Goal: Communication & Community: Share content

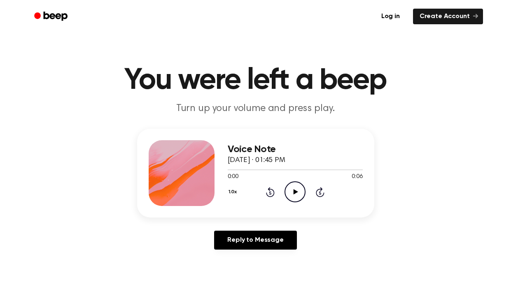
click at [295, 192] on icon at bounding box center [295, 191] width 5 height 5
click at [270, 193] on icon at bounding box center [270, 192] width 2 height 3
click at [300, 197] on icon "Play Audio" at bounding box center [294, 191] width 21 height 21
click at [297, 196] on icon "Pause Audio" at bounding box center [294, 191] width 21 height 21
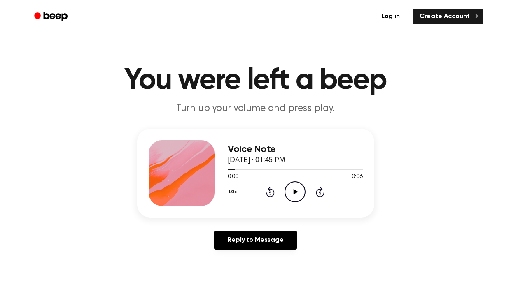
click at [298, 198] on icon "Play Audio" at bounding box center [294, 191] width 21 height 21
click at [296, 198] on icon "Pause Audio" at bounding box center [294, 191] width 21 height 21
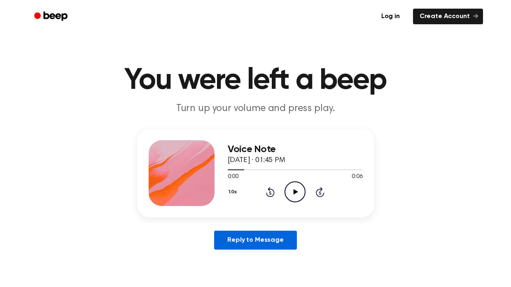
click at [263, 241] on link "Reply to Message" at bounding box center [255, 240] width 82 height 19
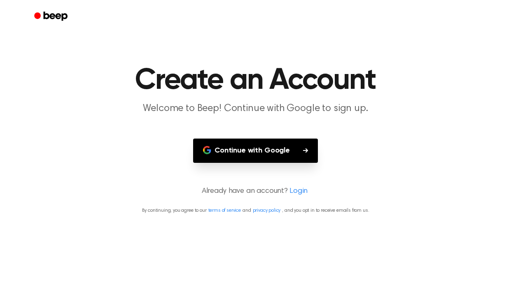
click at [286, 153] on button "Continue with Google" at bounding box center [255, 151] width 125 height 24
click at [294, 188] on link "Login" at bounding box center [298, 191] width 18 height 11
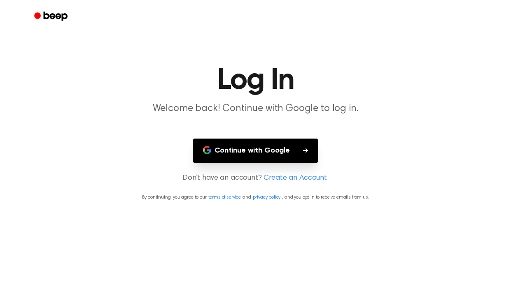
click at [282, 159] on button "Continue with Google" at bounding box center [255, 151] width 125 height 24
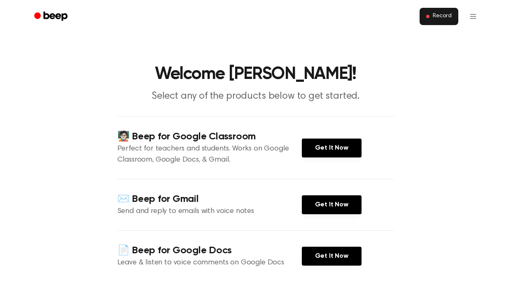
click at [427, 21] on button "Record" at bounding box center [438, 16] width 38 height 17
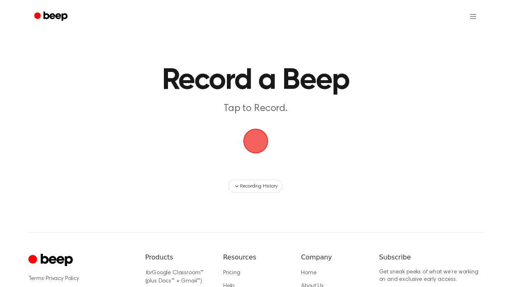
click at [254, 140] on span "button" at bounding box center [255, 141] width 28 height 28
click at [255, 141] on span "button" at bounding box center [255, 141] width 35 height 35
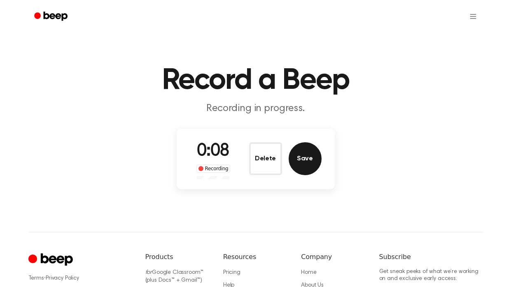
click at [311, 164] on button "Save" at bounding box center [304, 158] width 33 height 33
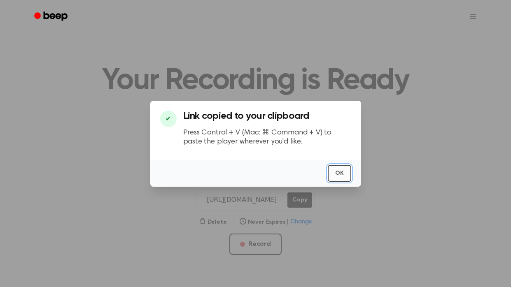
click at [336, 170] on button "OK" at bounding box center [339, 173] width 23 height 17
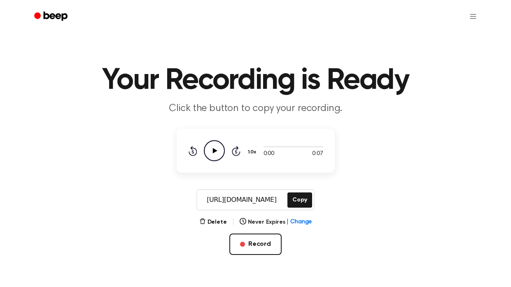
click at [256, 200] on input "[URL][DOMAIN_NAME]" at bounding box center [241, 200] width 88 height 20
